Goal: Check status: Check status

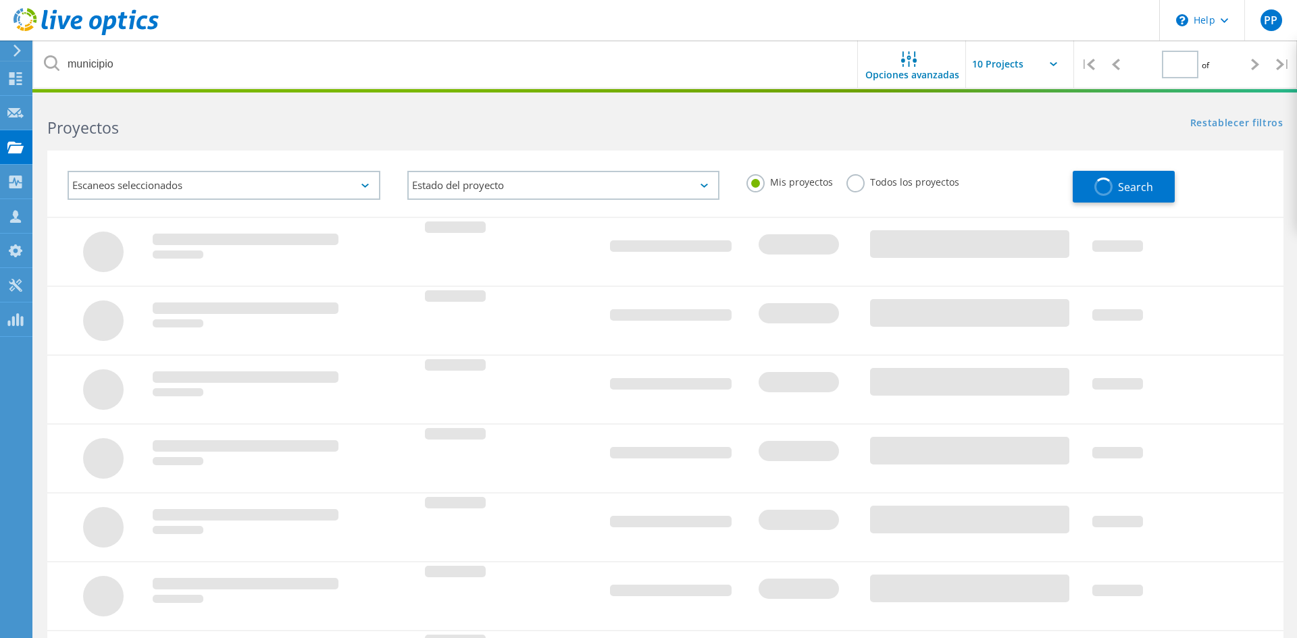
type input "1"
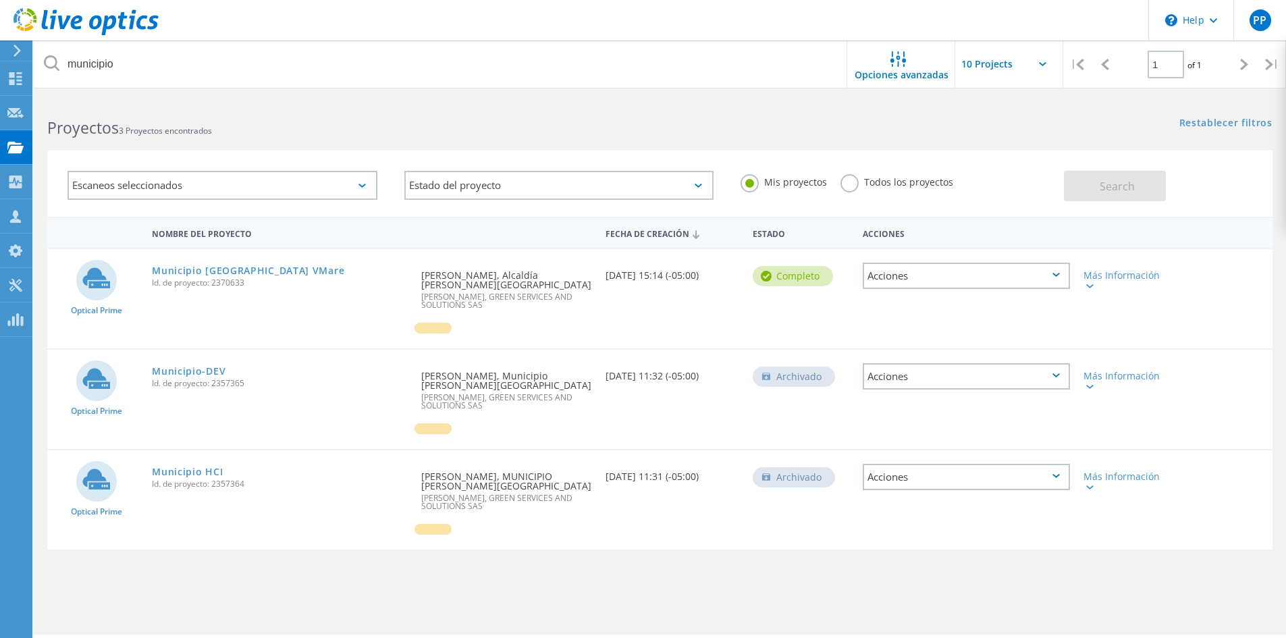
click at [223, 282] on span "Id. de proyecto: 2370633" at bounding box center [280, 283] width 256 height 8
copy span "2370633"
click at [171, 275] on link "Municipio [GEOGRAPHIC_DATA] VMare" at bounding box center [248, 270] width 192 height 9
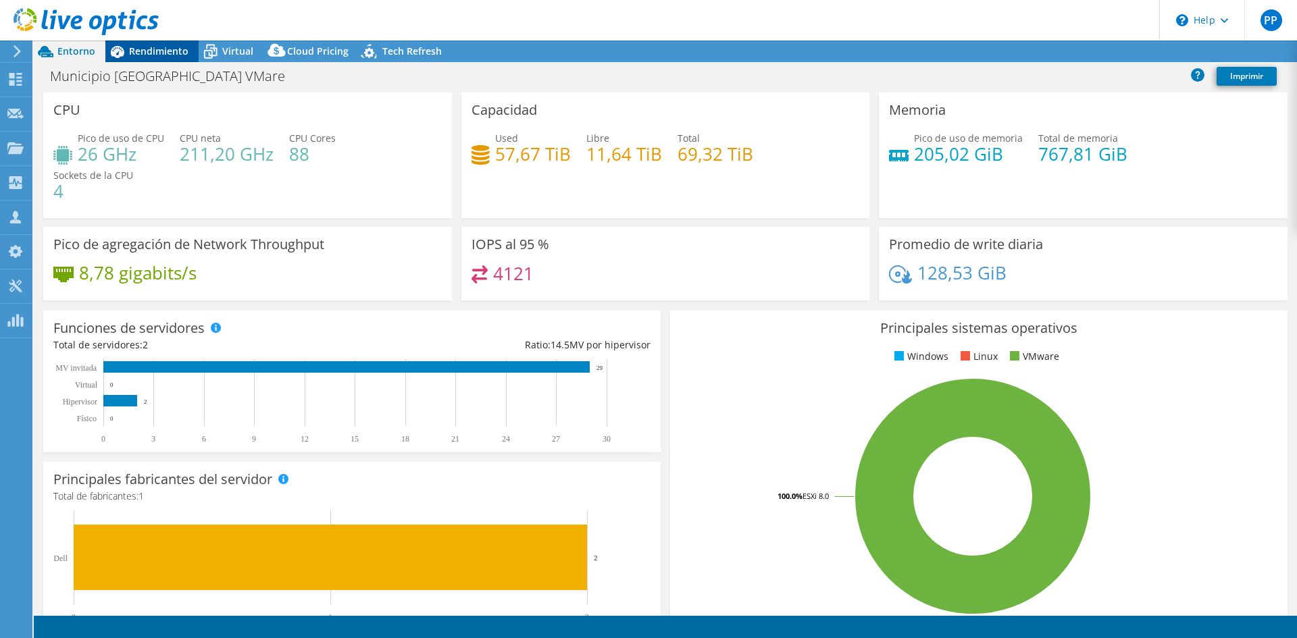
click at [155, 51] on span "Rendimiento" at bounding box center [158, 51] width 59 height 13
select select "SouthAmerica"
select select "USD"
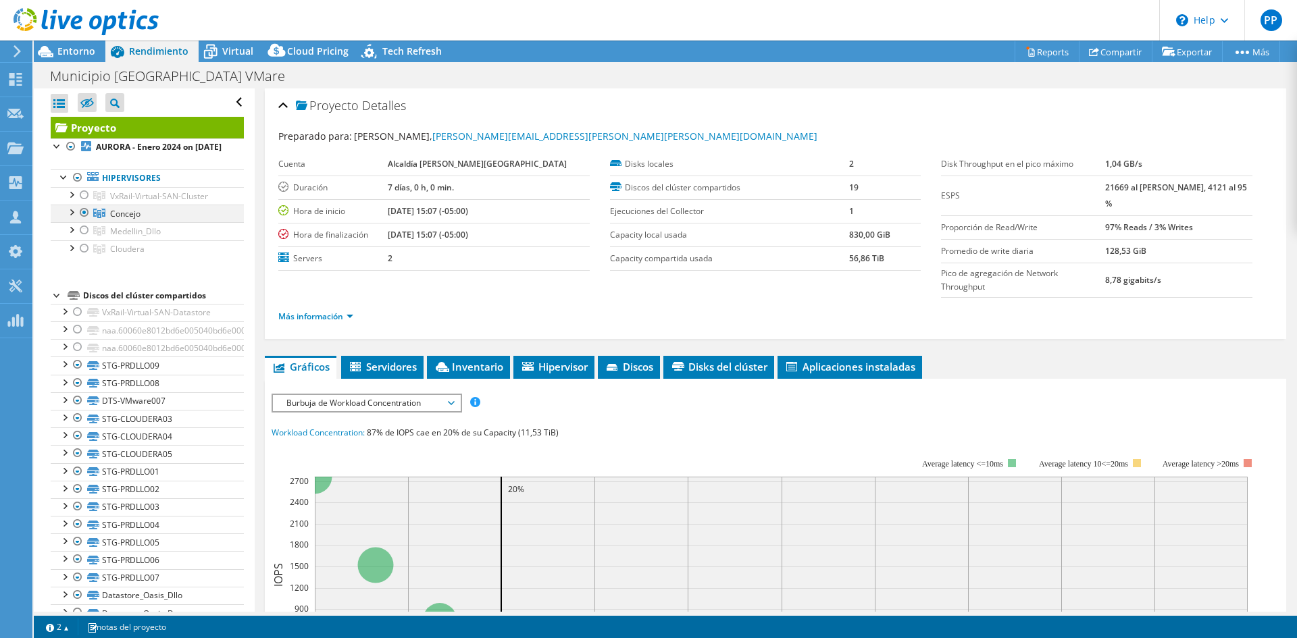
click at [84, 221] on div at bounding box center [85, 213] width 14 height 16
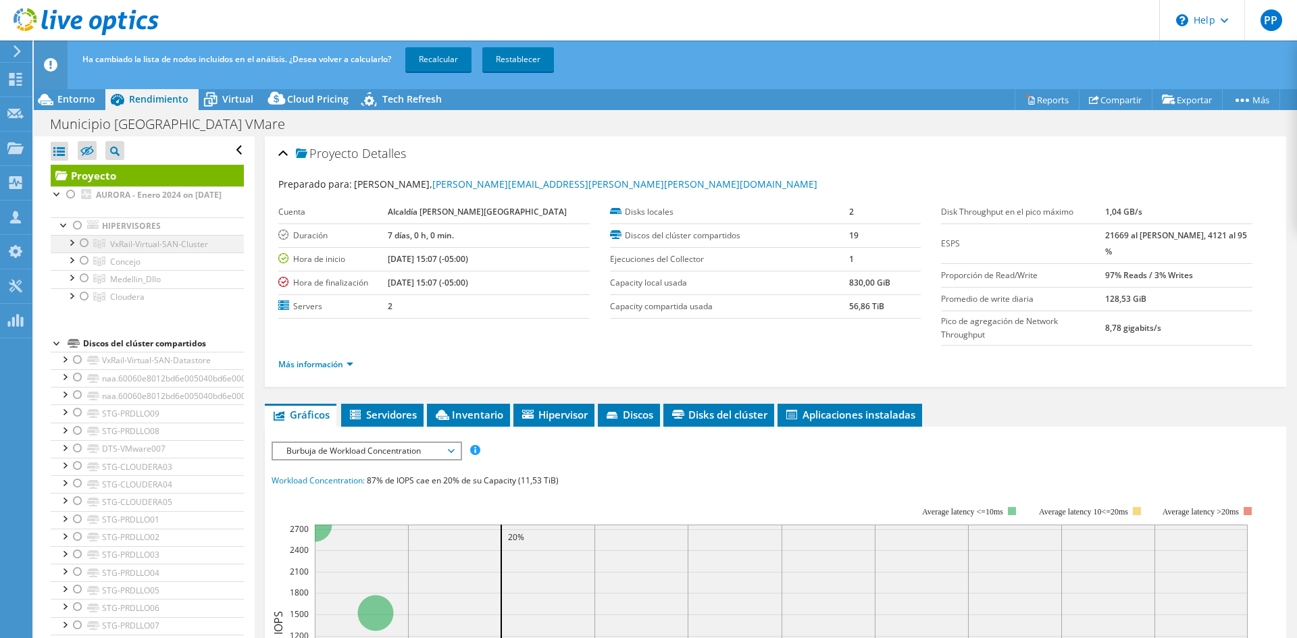
click at [84, 251] on div at bounding box center [85, 243] width 14 height 16
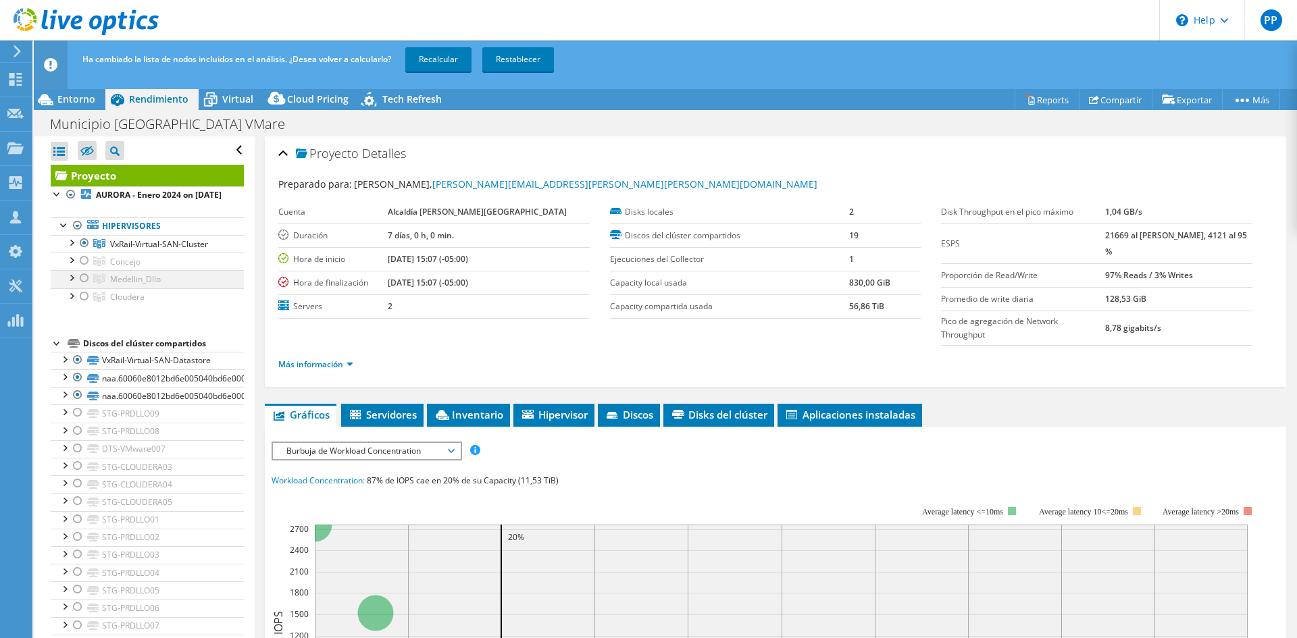
click at [83, 286] on div at bounding box center [85, 278] width 14 height 16
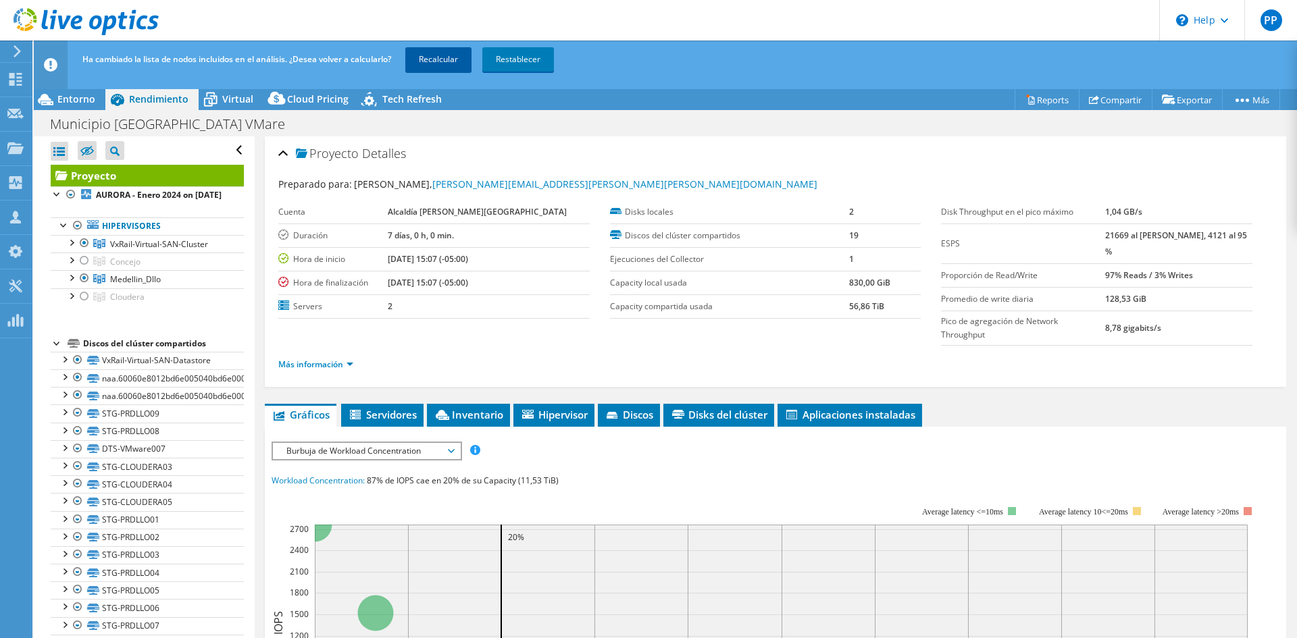
click at [451, 57] on link "Recalcular" at bounding box center [438, 59] width 66 height 24
